Goal: Task Accomplishment & Management: Use online tool/utility

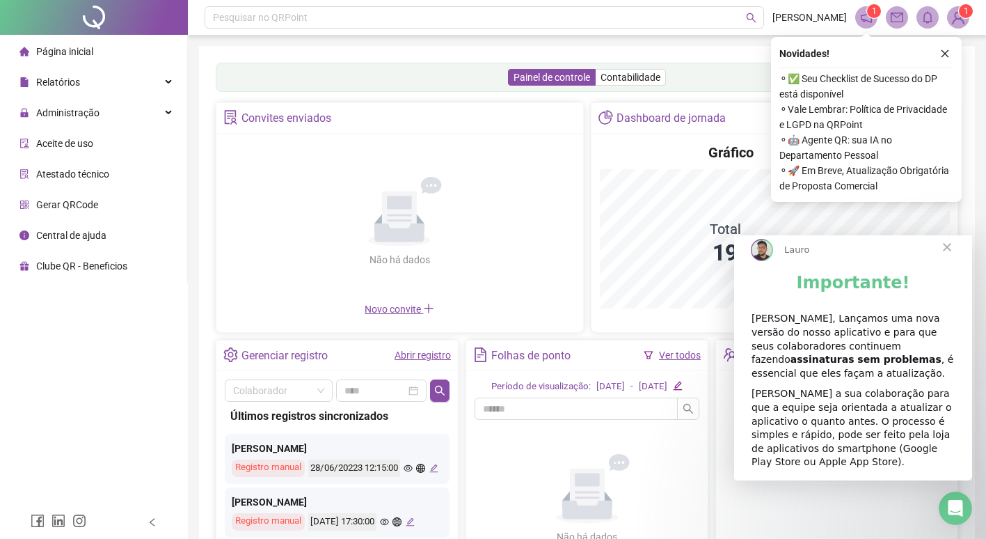
click at [948, 253] on span "Fechar" at bounding box center [947, 247] width 50 height 50
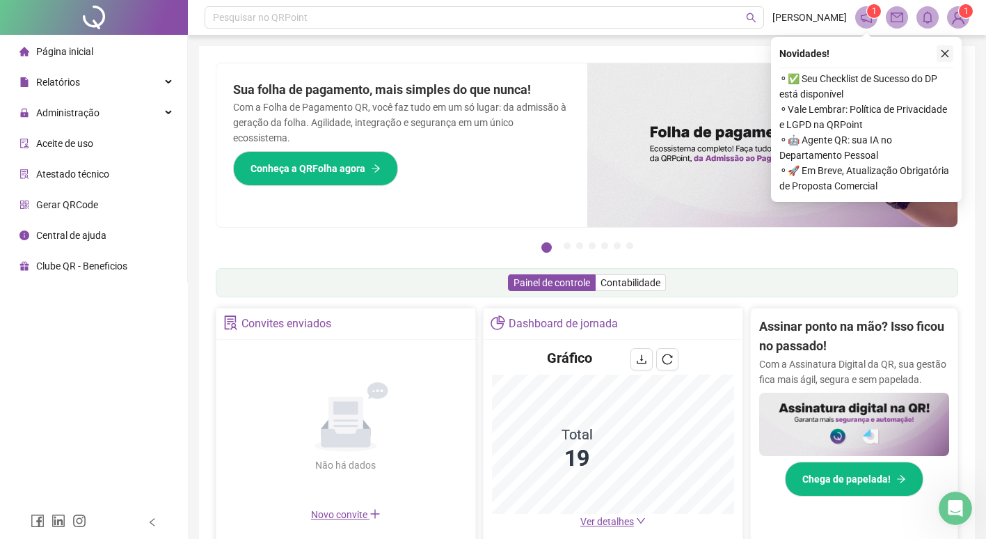
click at [948, 50] on icon "close" at bounding box center [945, 54] width 10 height 10
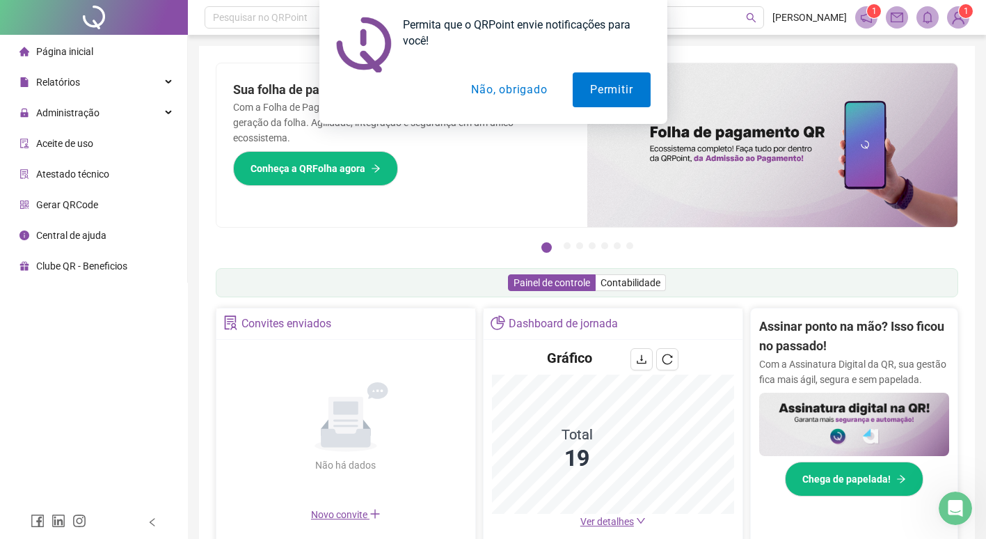
click at [527, 92] on button "Não, obrigado" at bounding box center [509, 89] width 111 height 35
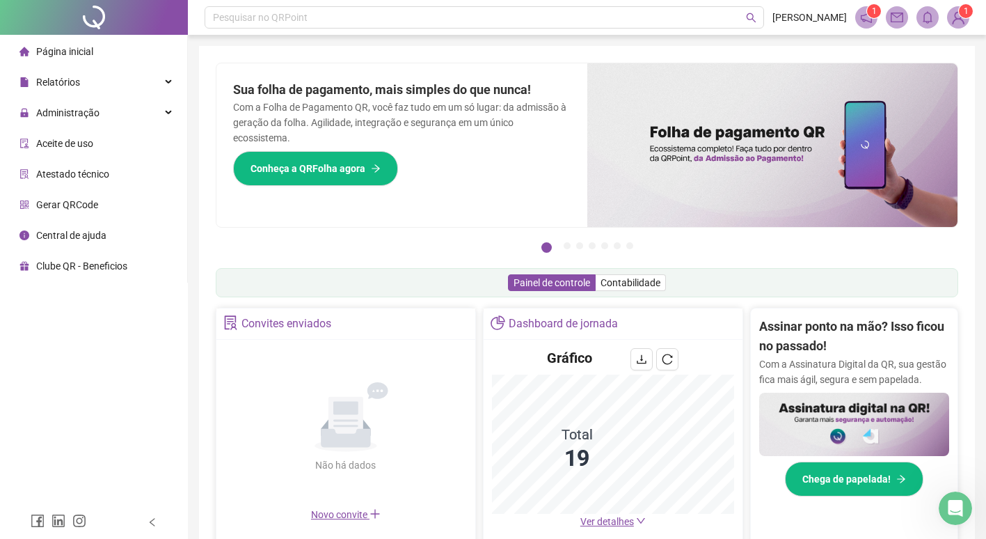
click at [868, 17] on icon "notification" at bounding box center [866, 17] width 13 height 13
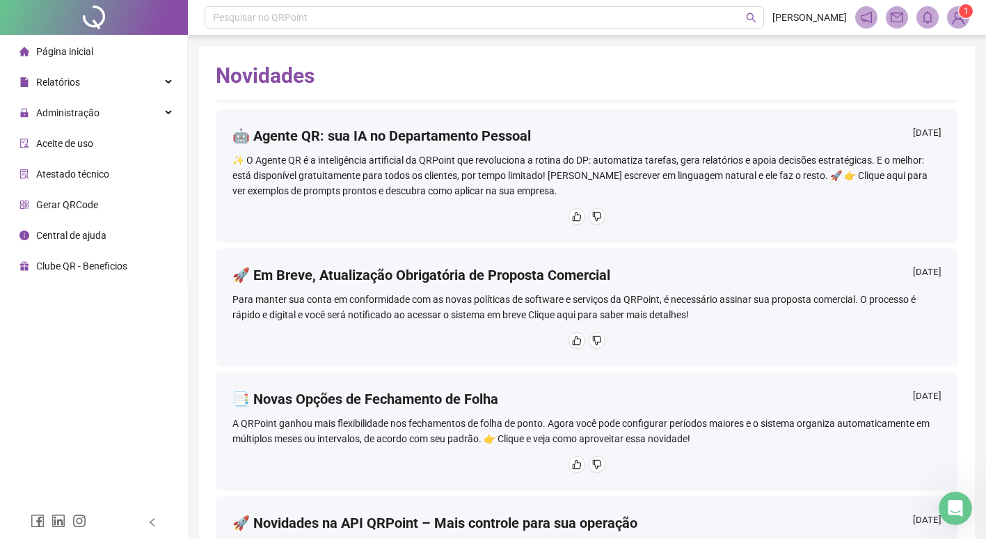
scroll to position [139, 0]
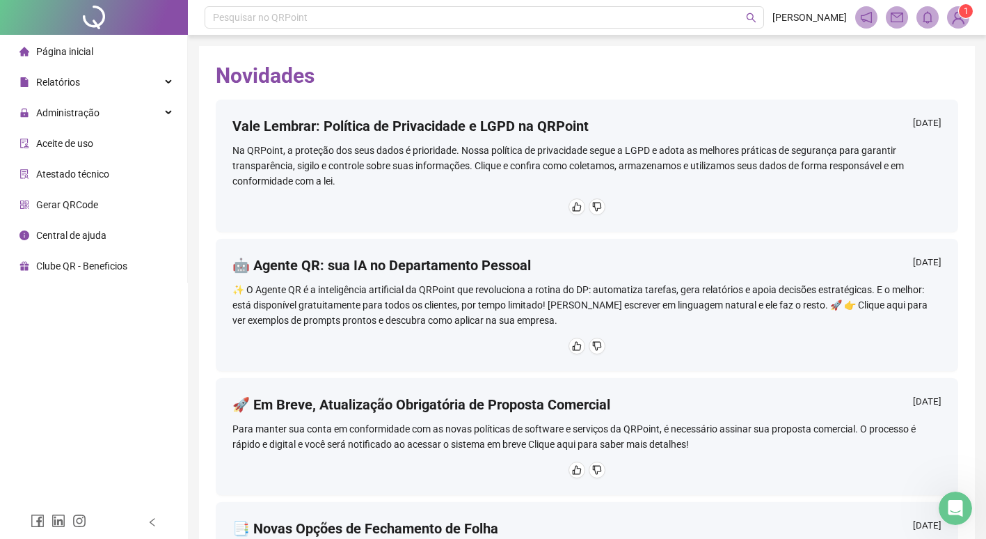
click at [959, 19] on img at bounding box center [958, 17] width 21 height 21
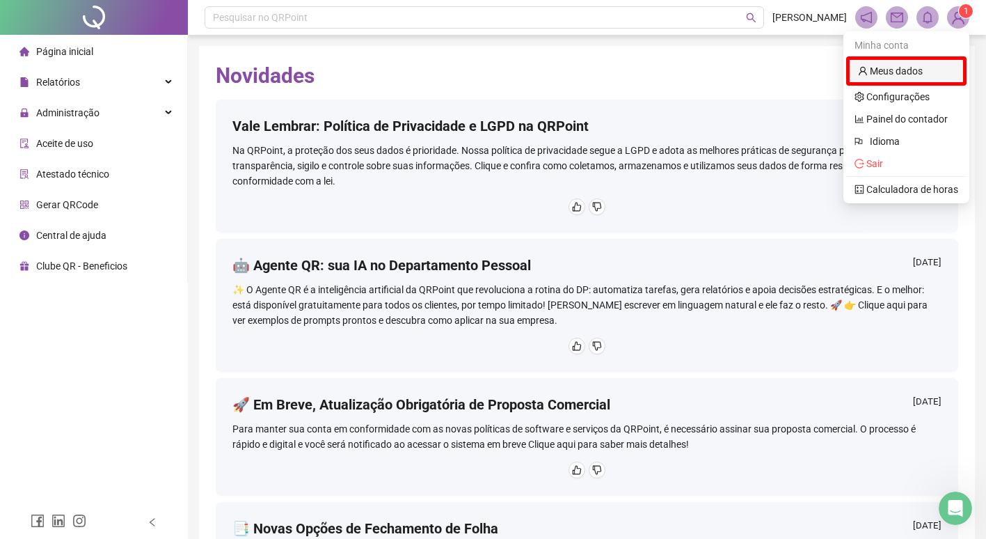
click at [877, 77] on link "Meus dados" at bounding box center [890, 70] width 65 height 11
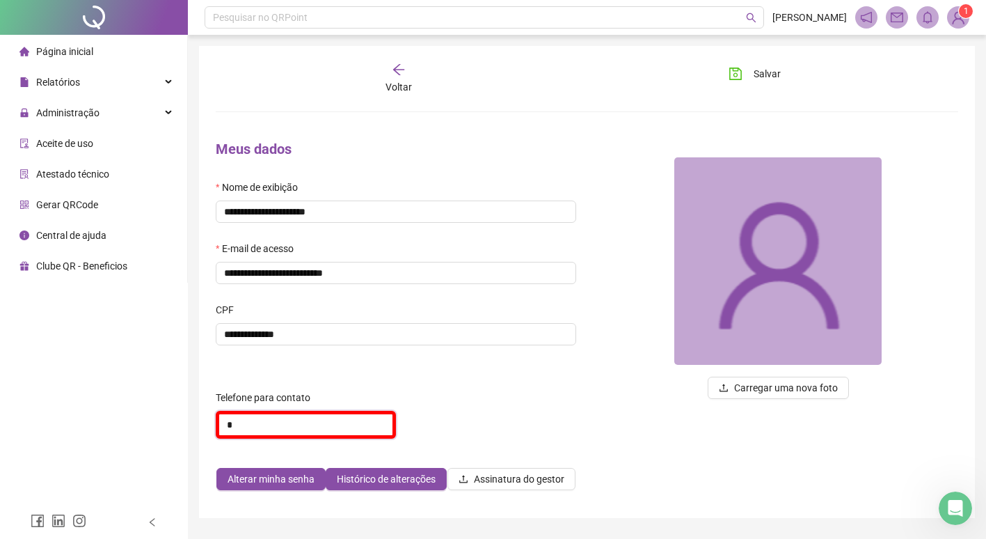
click at [289, 423] on input "*" at bounding box center [306, 425] width 180 height 28
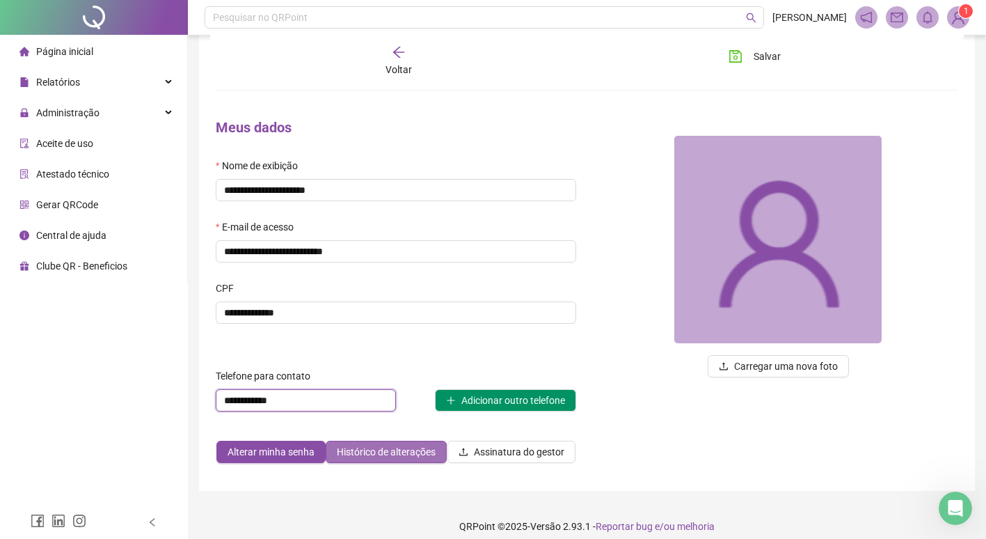
scroll to position [33, 0]
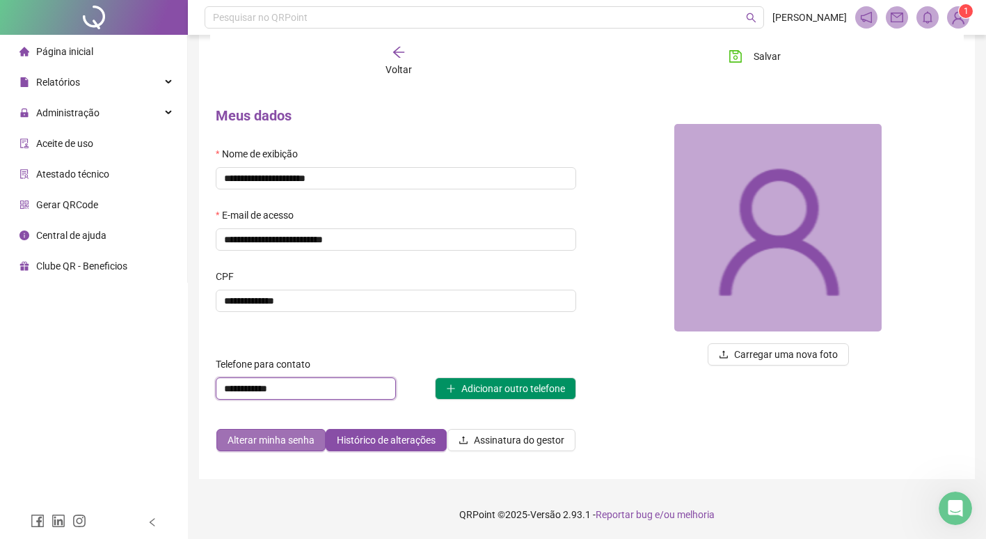
type input "**********"
click at [287, 438] on span "Alterar minha senha" at bounding box center [271, 439] width 87 height 15
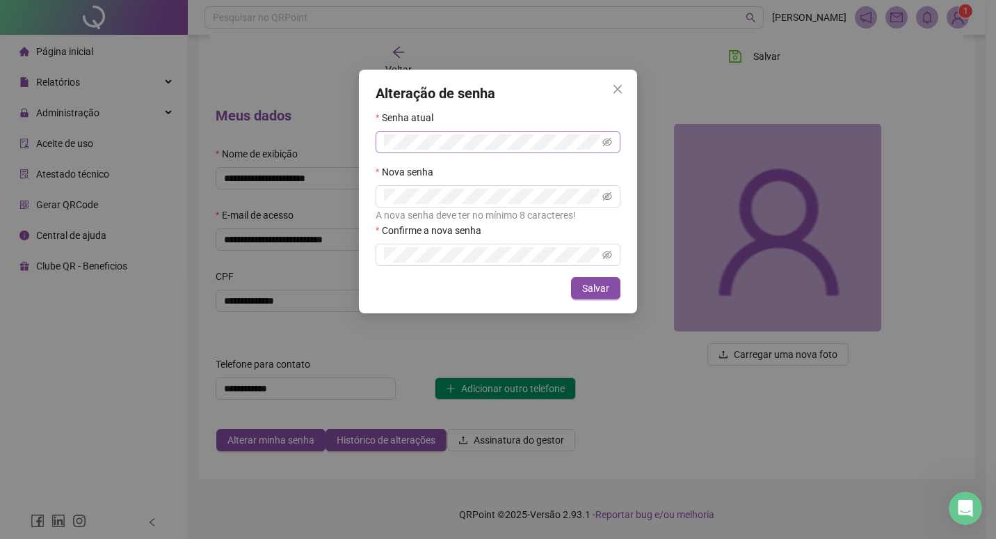
click at [611, 136] on span at bounding box center [608, 141] width 10 height 15
click at [609, 136] on span at bounding box center [608, 141] width 10 height 15
click at [605, 140] on icon "eye-invisible" at bounding box center [608, 142] width 10 height 8
click at [605, 196] on icon "eye-invisible" at bounding box center [608, 196] width 10 height 10
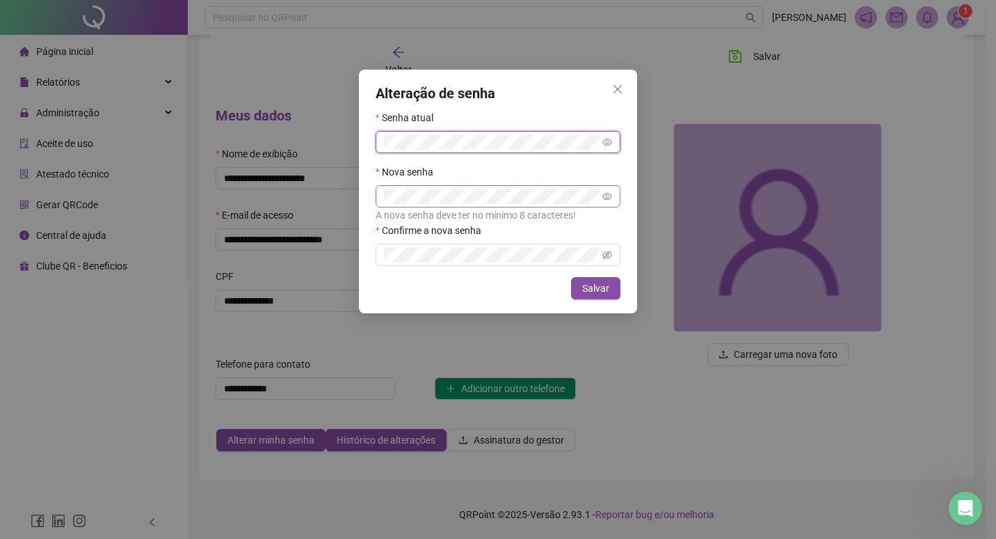
click at [335, 142] on div "Alteração de senha Senha atual Nova senha A nova senha deve ter no mínimo 8 car…" at bounding box center [498, 269] width 996 height 539
click at [407, 246] on span at bounding box center [498, 255] width 245 height 22
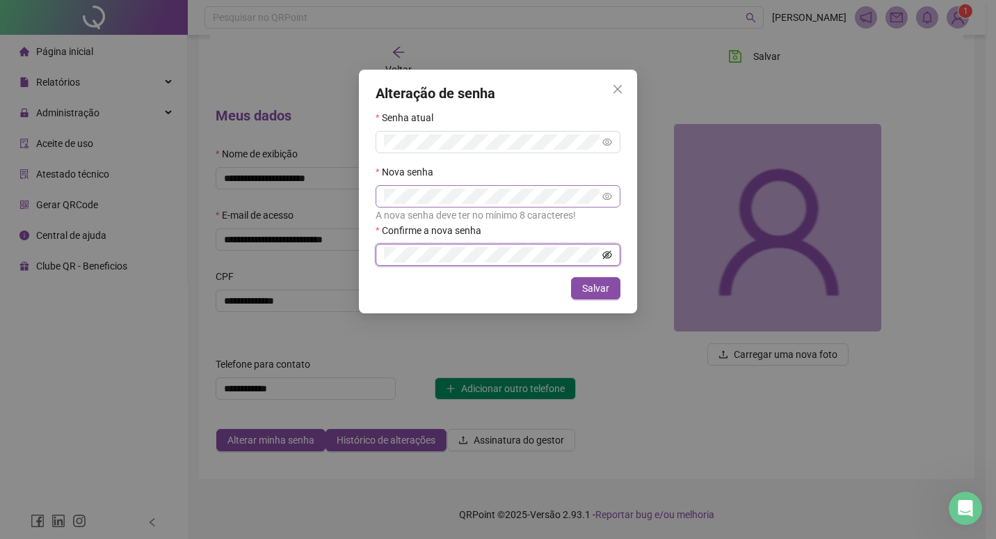
click at [609, 252] on icon "eye-invisible" at bounding box center [608, 255] width 10 height 8
click at [602, 286] on span "Salvar" at bounding box center [595, 287] width 27 height 15
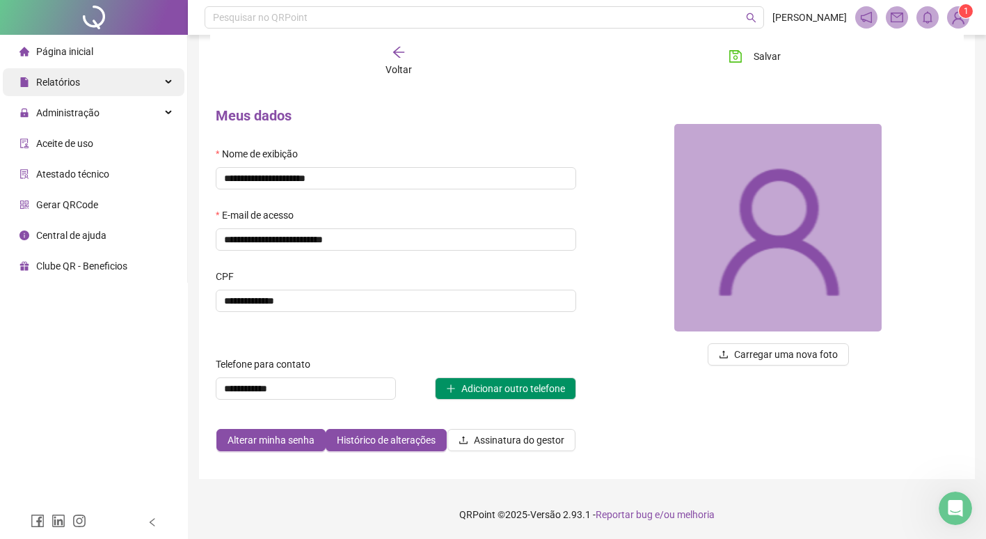
click at [75, 79] on span "Relatórios" at bounding box center [58, 82] width 44 height 11
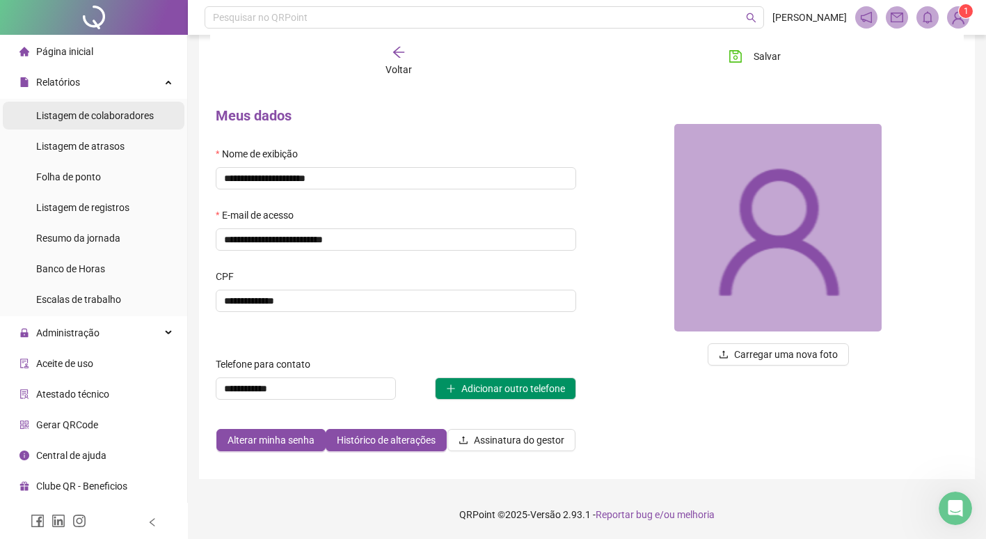
click at [109, 112] on span "Listagem de colaboradores" at bounding box center [95, 115] width 118 height 11
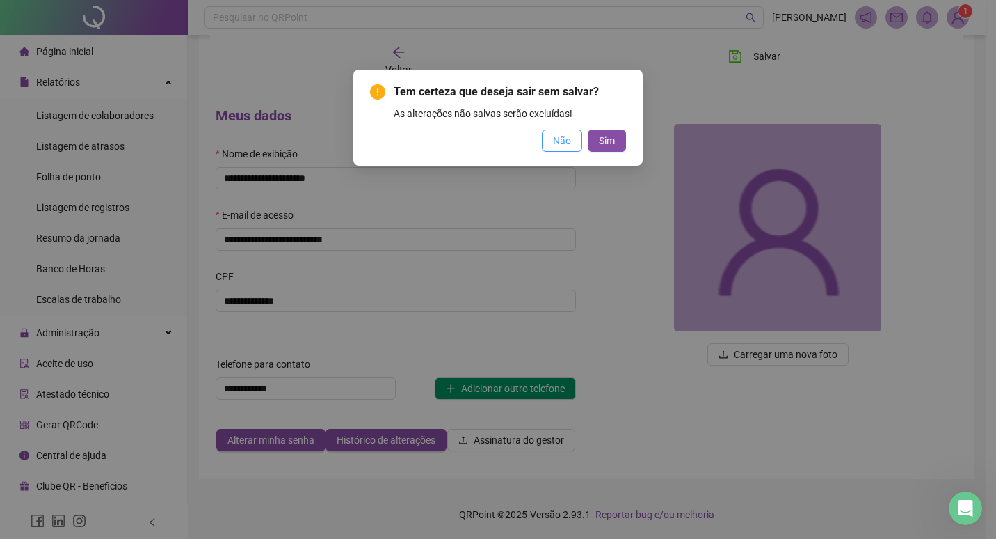
click at [554, 145] on span "Não" at bounding box center [562, 140] width 18 height 15
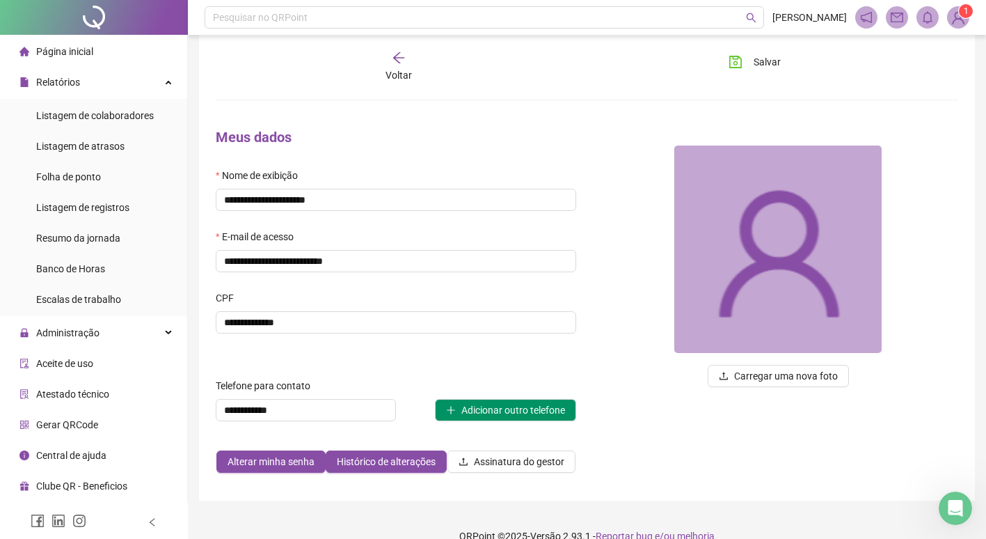
scroll to position [0, 0]
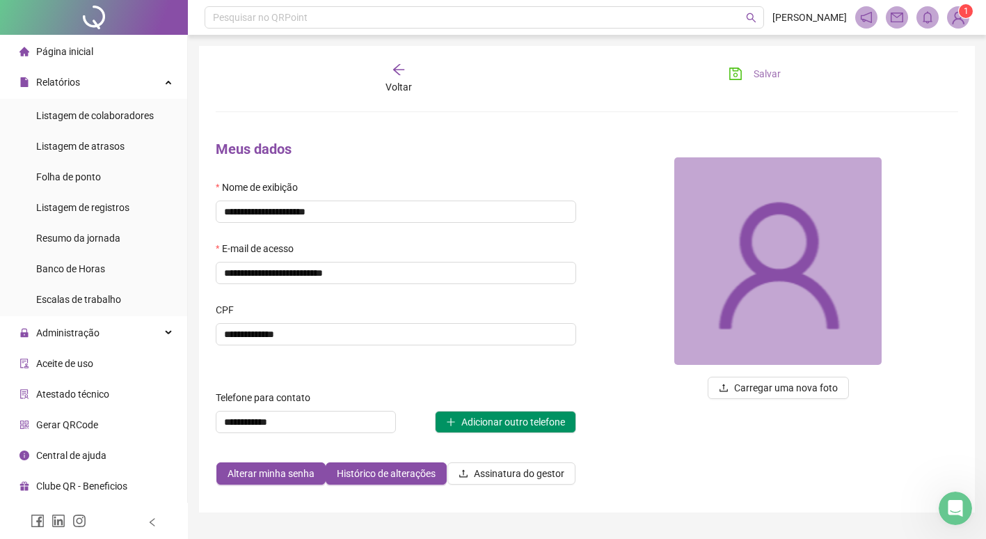
click at [770, 71] on span "Salvar" at bounding box center [767, 73] width 27 height 15
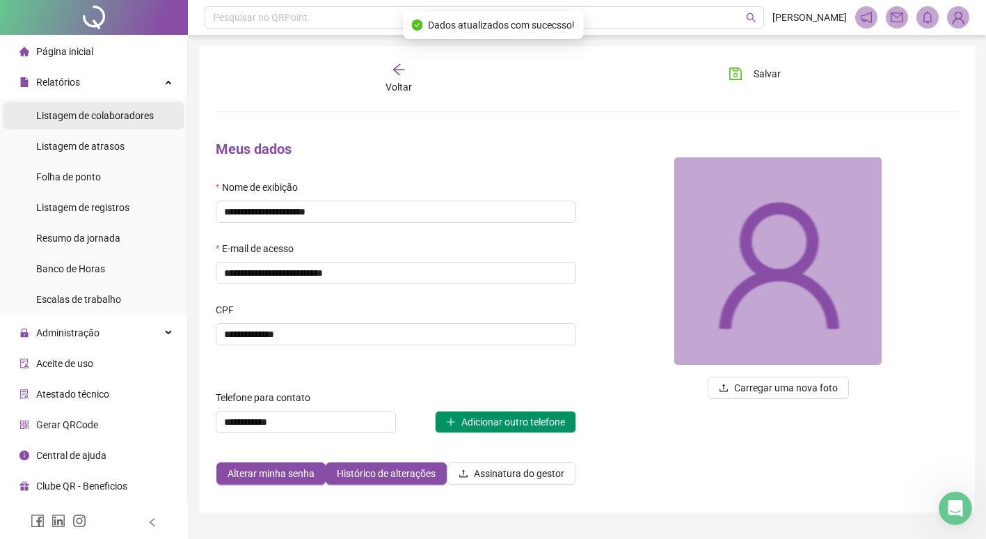
click at [99, 115] on span "Listagem de colaboradores" at bounding box center [95, 115] width 118 height 11
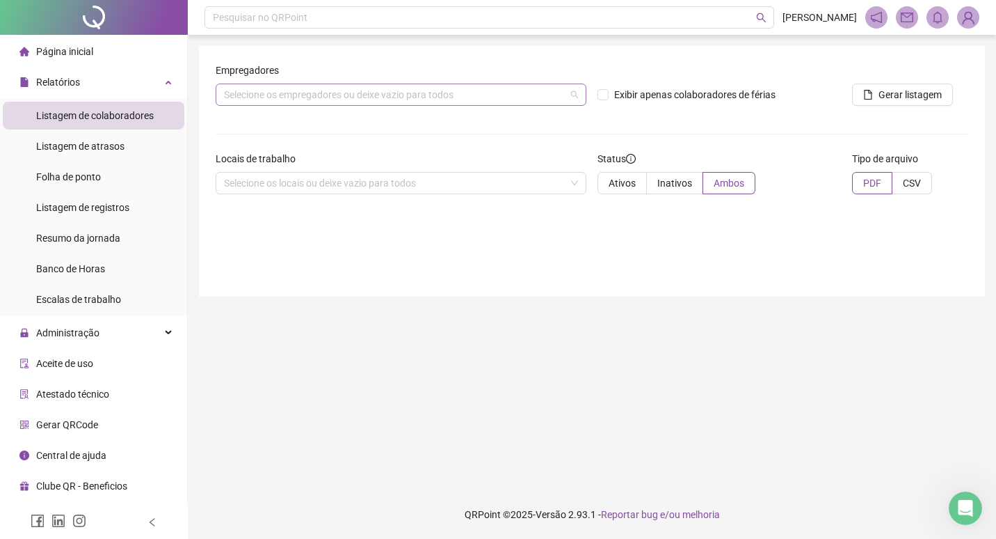
click at [491, 105] on div "Selecione os empregadores ou deixe vazio para todos" at bounding box center [401, 95] width 371 height 22
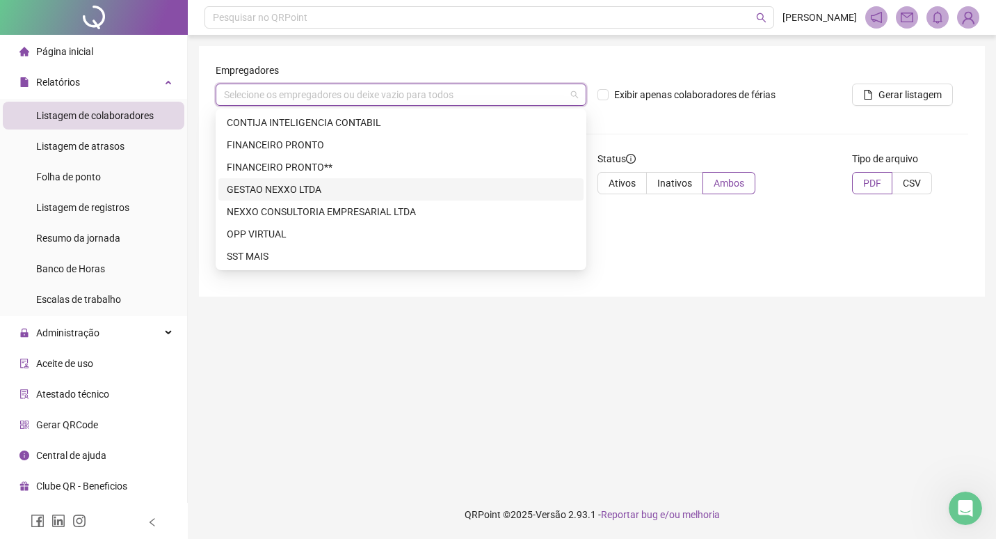
click at [278, 190] on div "GESTAO NEXXO LTDA" at bounding box center [401, 189] width 349 height 15
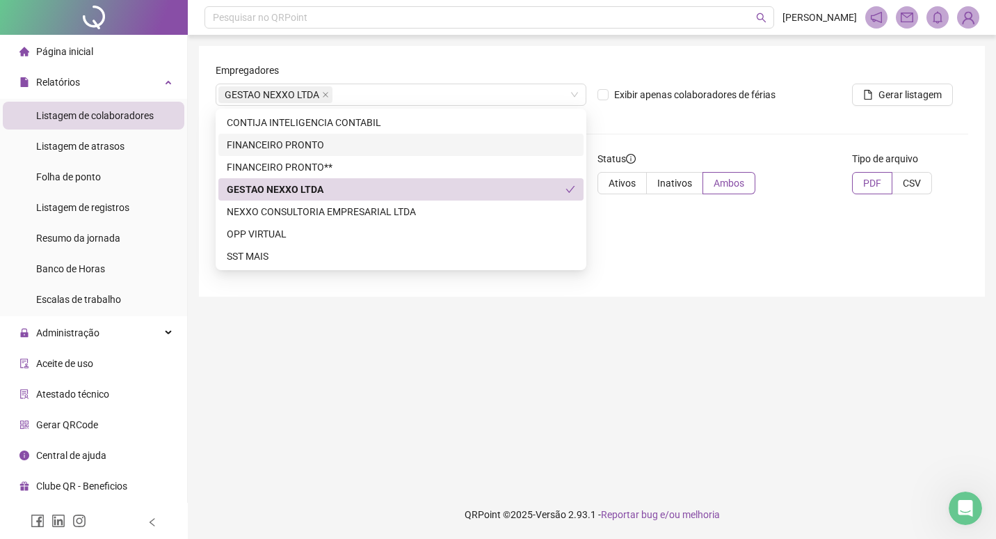
click at [665, 120] on form "Empregadores GESTAO NEXXO LTDA Exibir apenas colaboradores de férias Gerar list…" at bounding box center [592, 134] width 753 height 143
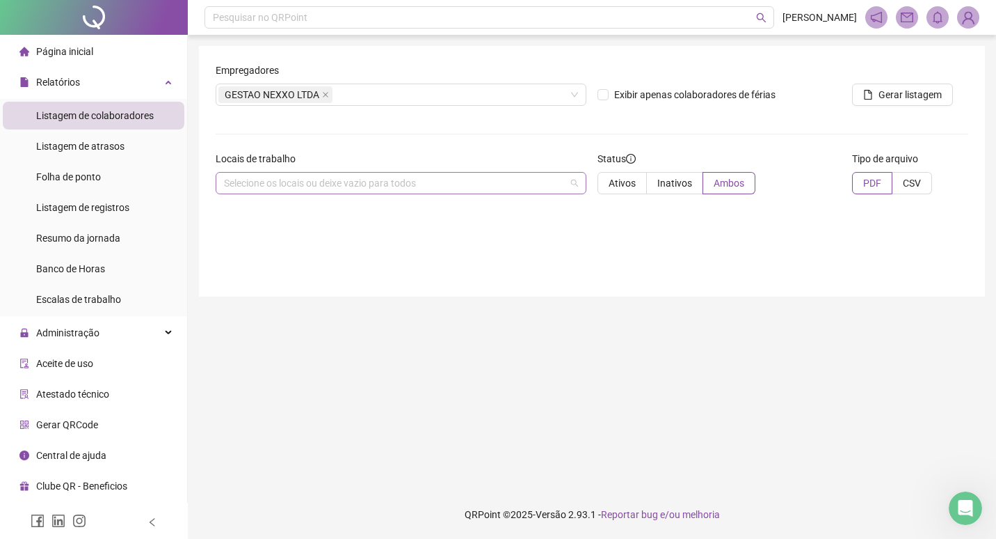
click at [566, 184] on div "Selecione os locais ou deixe vazio para todos" at bounding box center [401, 183] width 371 height 22
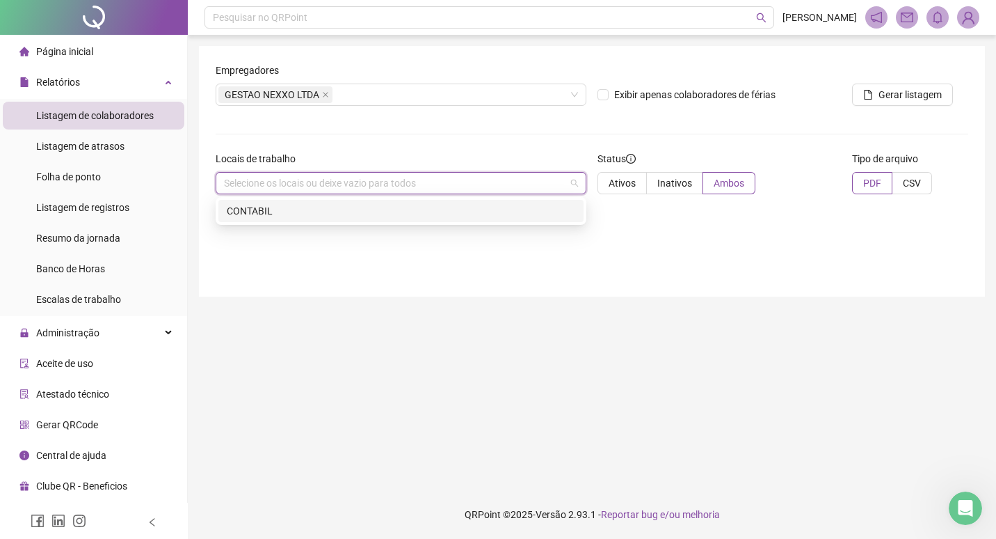
click at [513, 205] on div "CONTABIL" at bounding box center [401, 210] width 349 height 15
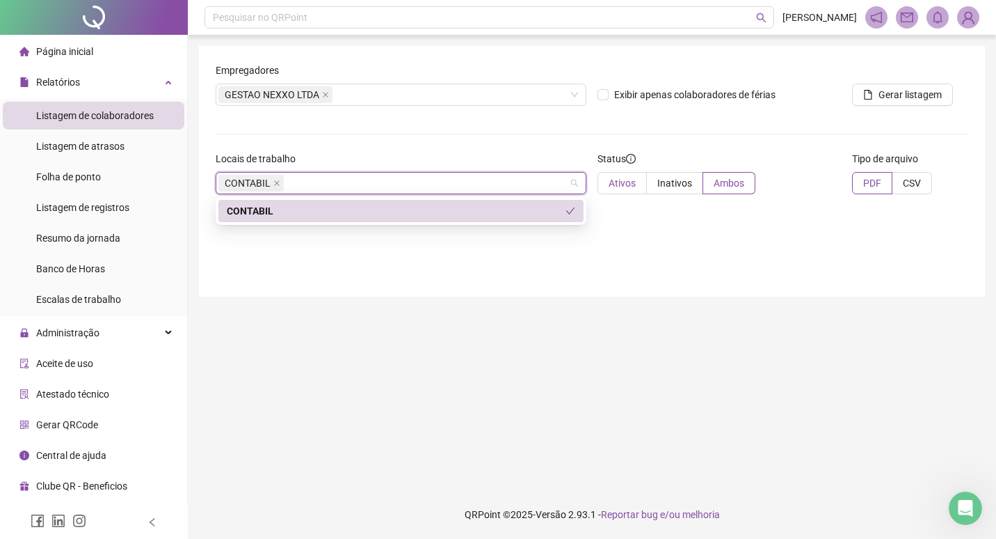
click at [630, 186] on span "Ativos" at bounding box center [622, 182] width 27 height 11
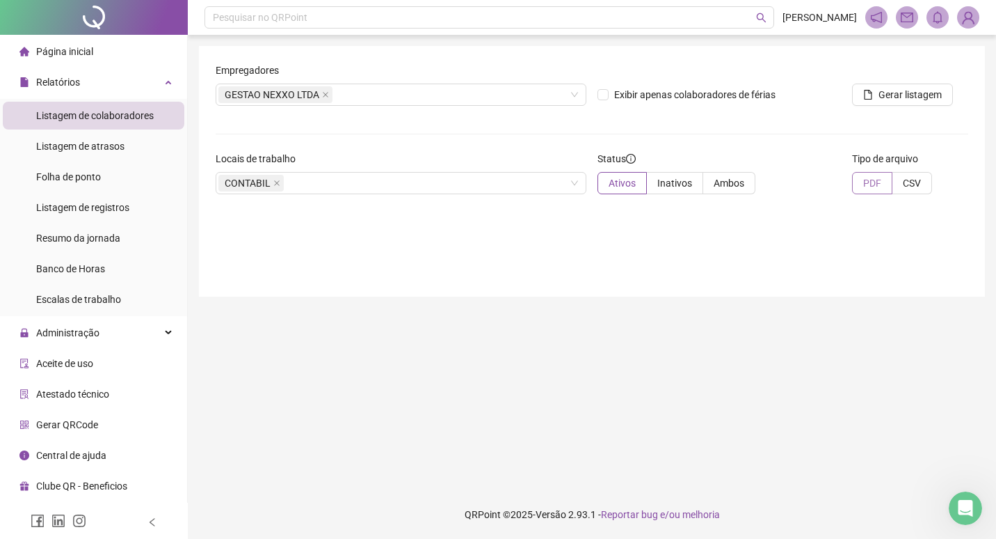
click at [863, 183] on span at bounding box center [872, 183] width 39 height 21
drag, startPoint x: 916, startPoint y: 96, endPoint x: 749, endPoint y: 168, distance: 182.0
click at [915, 96] on span "Gerar listagem" at bounding box center [910, 94] width 63 height 15
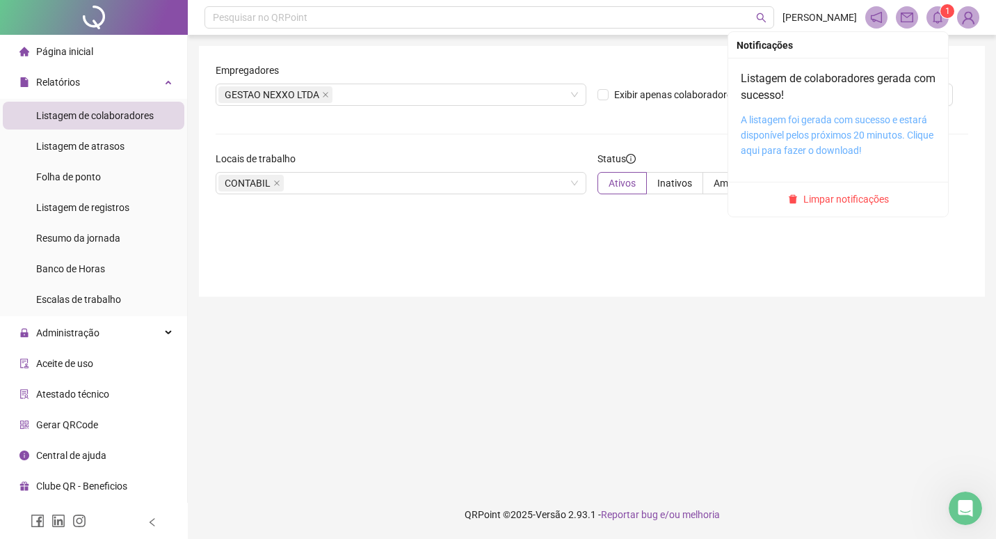
click at [791, 120] on link "A listagem foi gerada com sucesso e estará disponível pelos próximos 20 minutos…" at bounding box center [837, 135] width 193 height 42
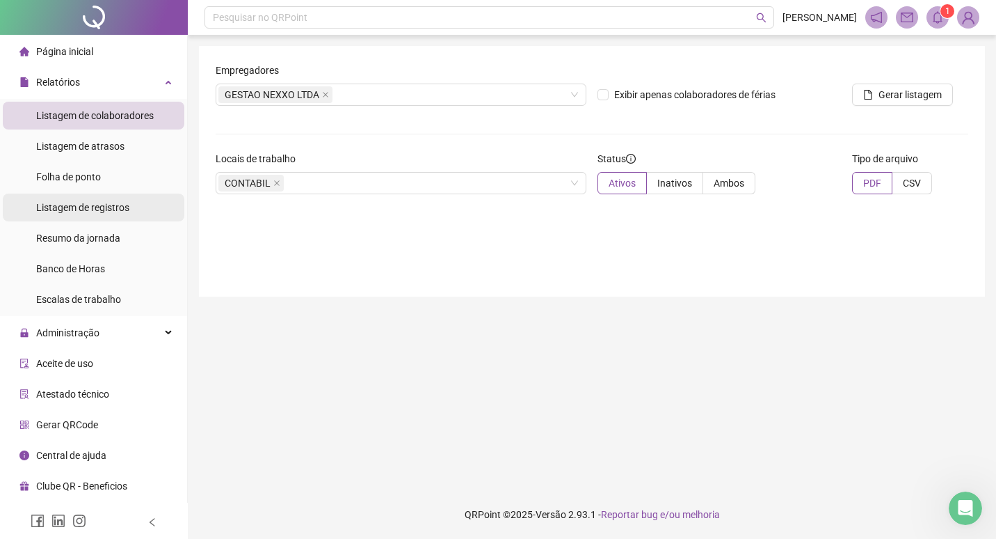
click at [64, 203] on span "Listagem de registros" at bounding box center [82, 207] width 93 height 11
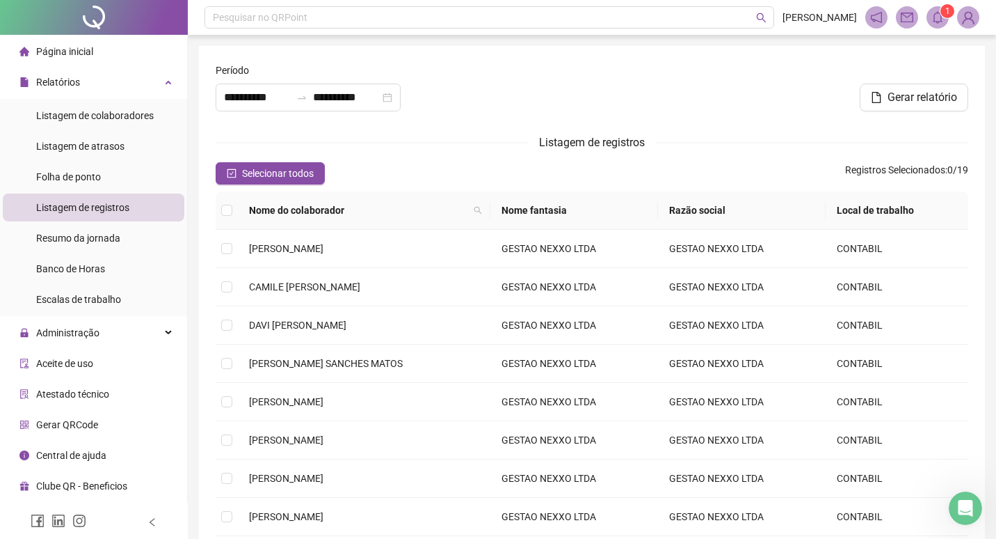
type input "**********"
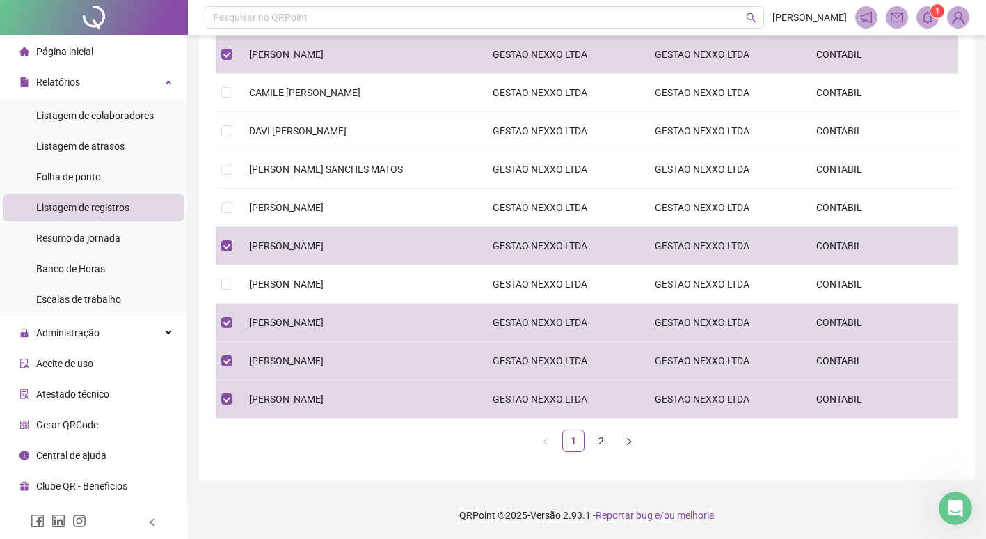
scroll to position [195, 0]
click at [600, 442] on link "2" at bounding box center [601, 439] width 21 height 21
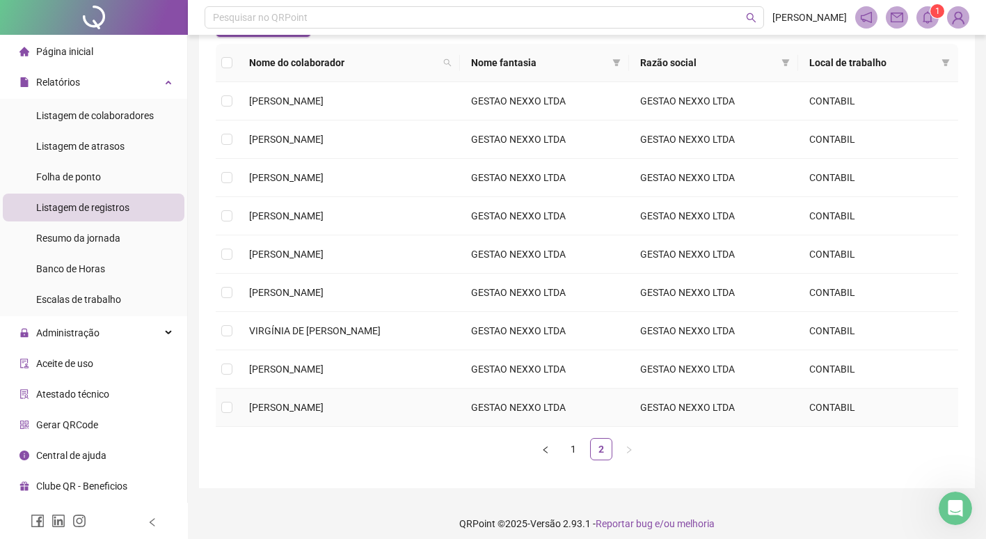
scroll to position [87, 0]
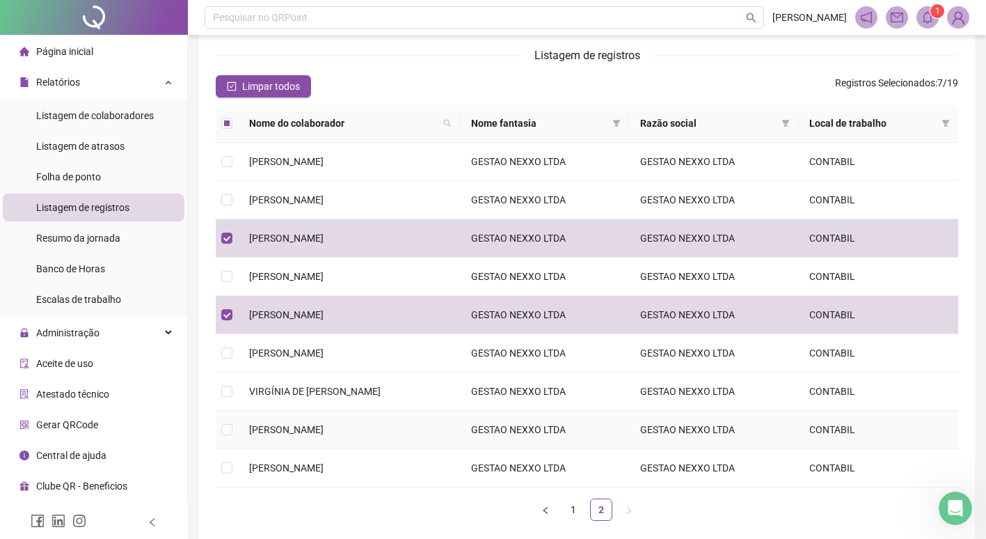
drag, startPoint x: 236, startPoint y: 425, endPoint x: 247, endPoint y: 452, distance: 29.3
click at [236, 430] on td at bounding box center [227, 430] width 22 height 38
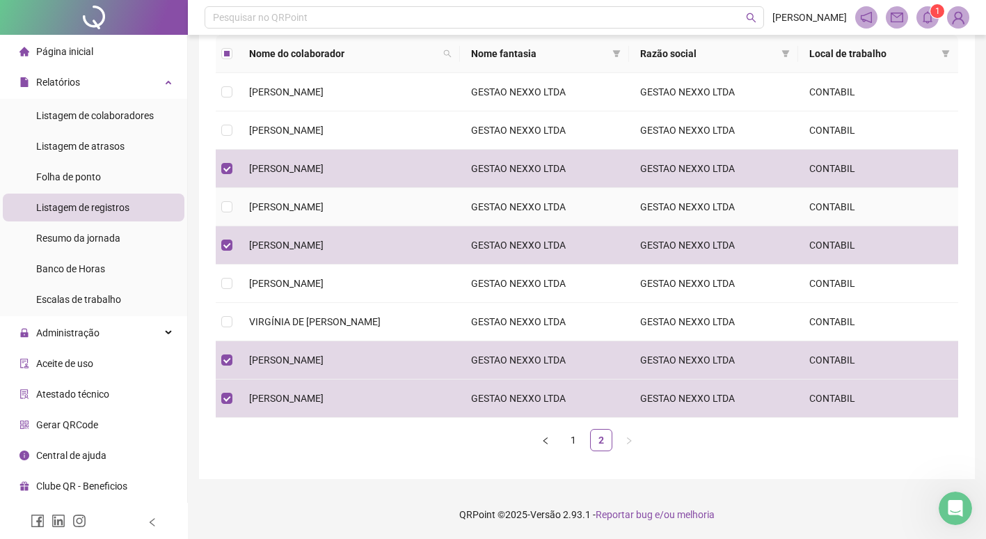
scroll to position [0, 0]
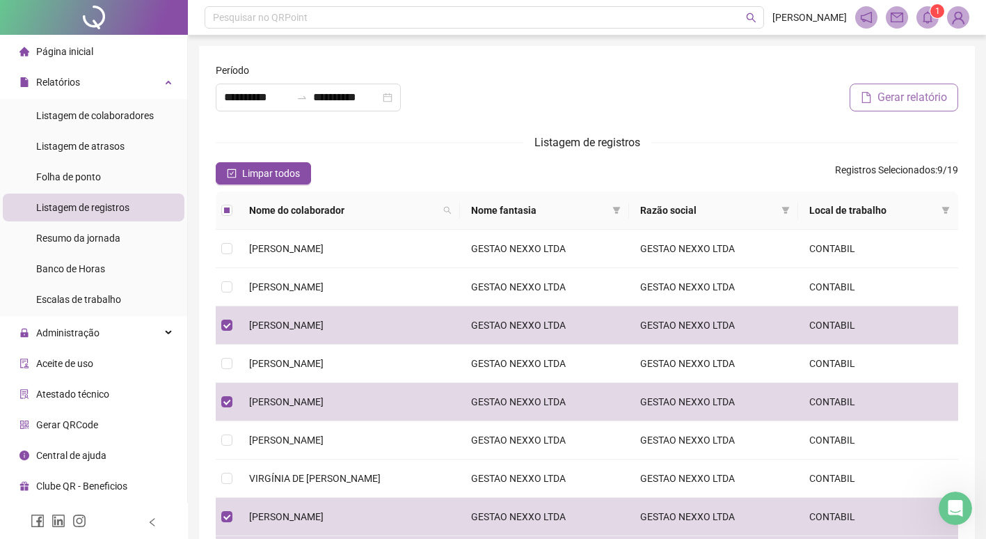
click at [901, 93] on span "Gerar relatório" at bounding box center [912, 97] width 70 height 17
